Goal: Task Accomplishment & Management: Use online tool/utility

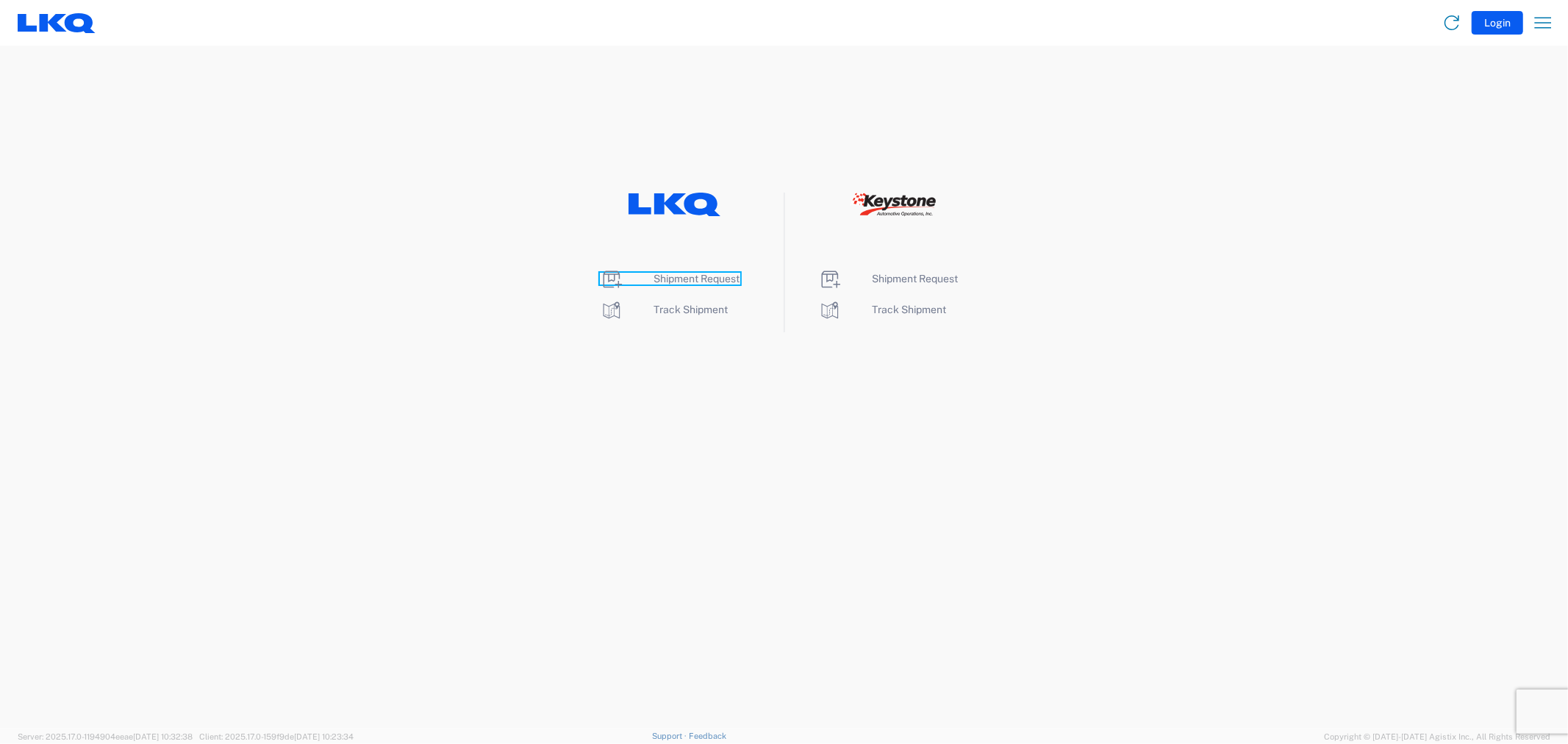
click at [728, 280] on span "Shipment Request" at bounding box center [696, 279] width 86 height 12
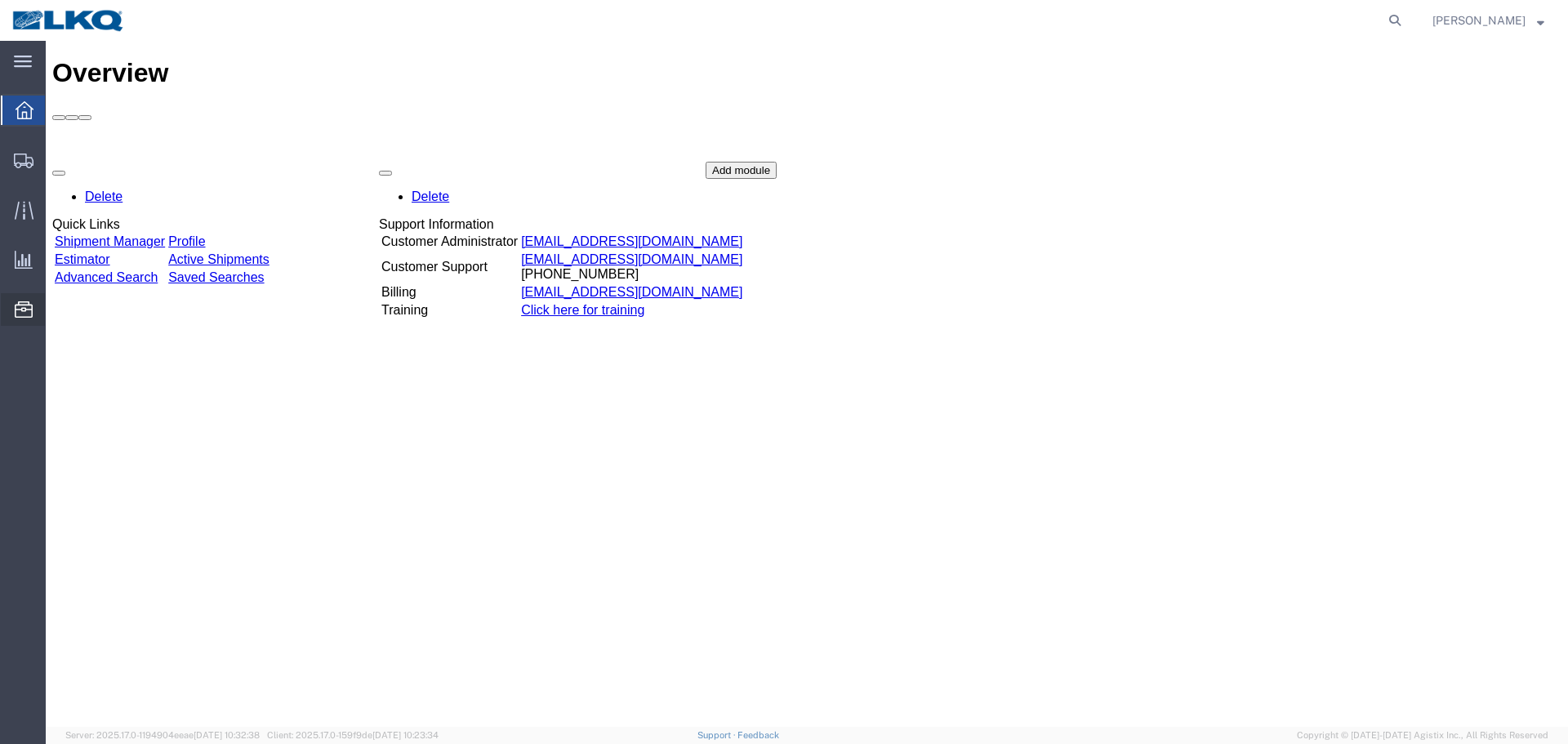
click at [0, 0] on span "Location Appointment" at bounding box center [0, 0] width 0 height 0
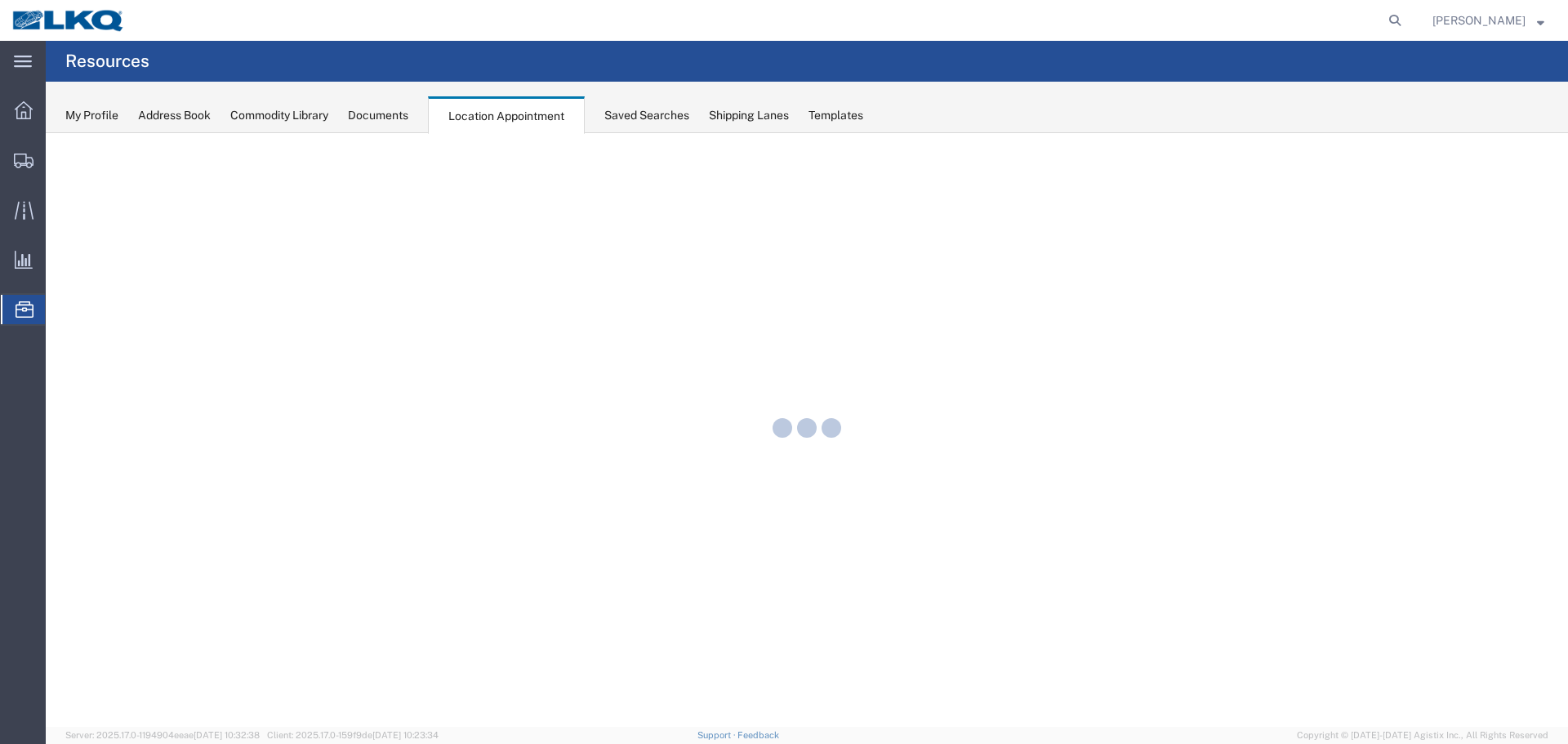
select select "27634"
